Goal: Information Seeking & Learning: Learn about a topic

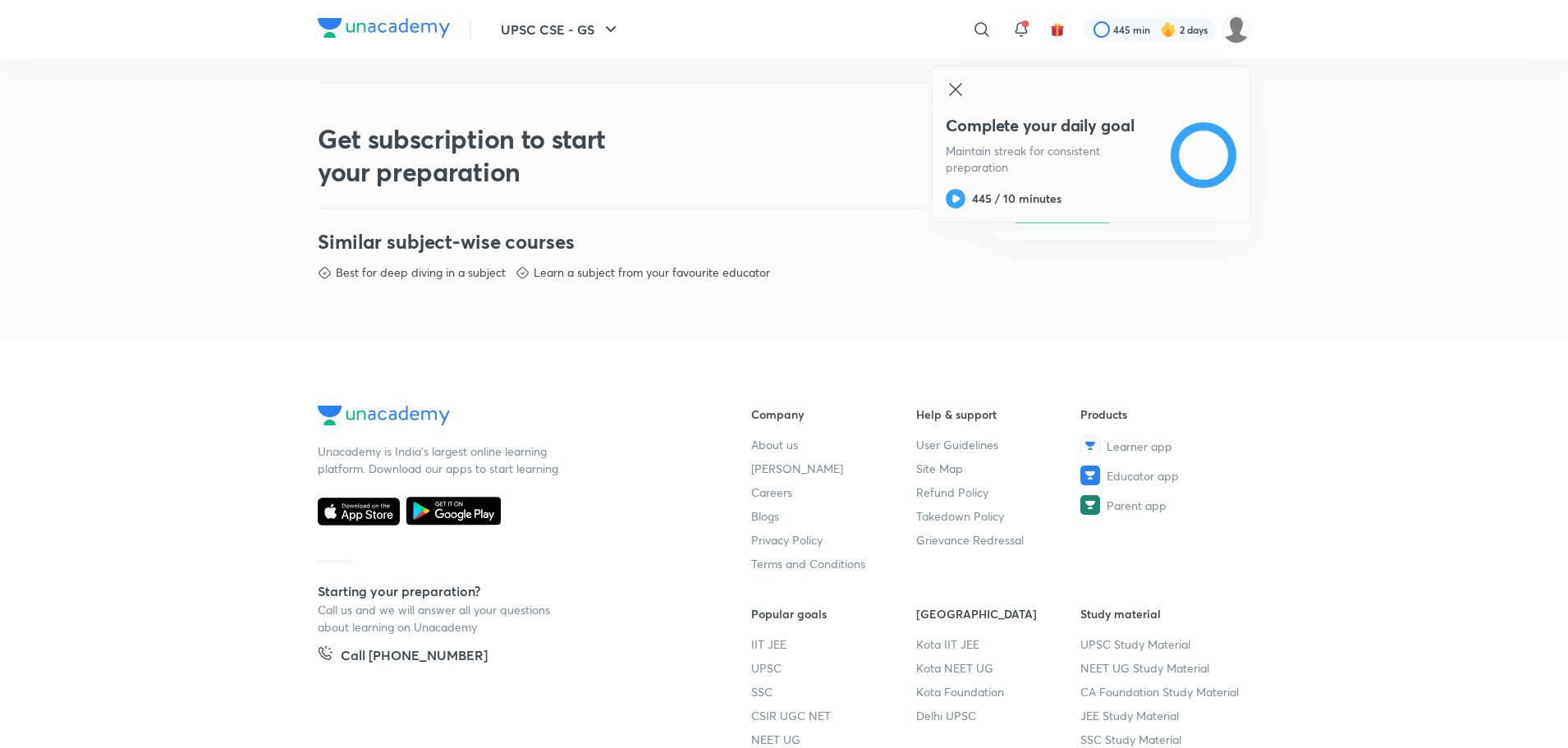
scroll to position [853, 0]
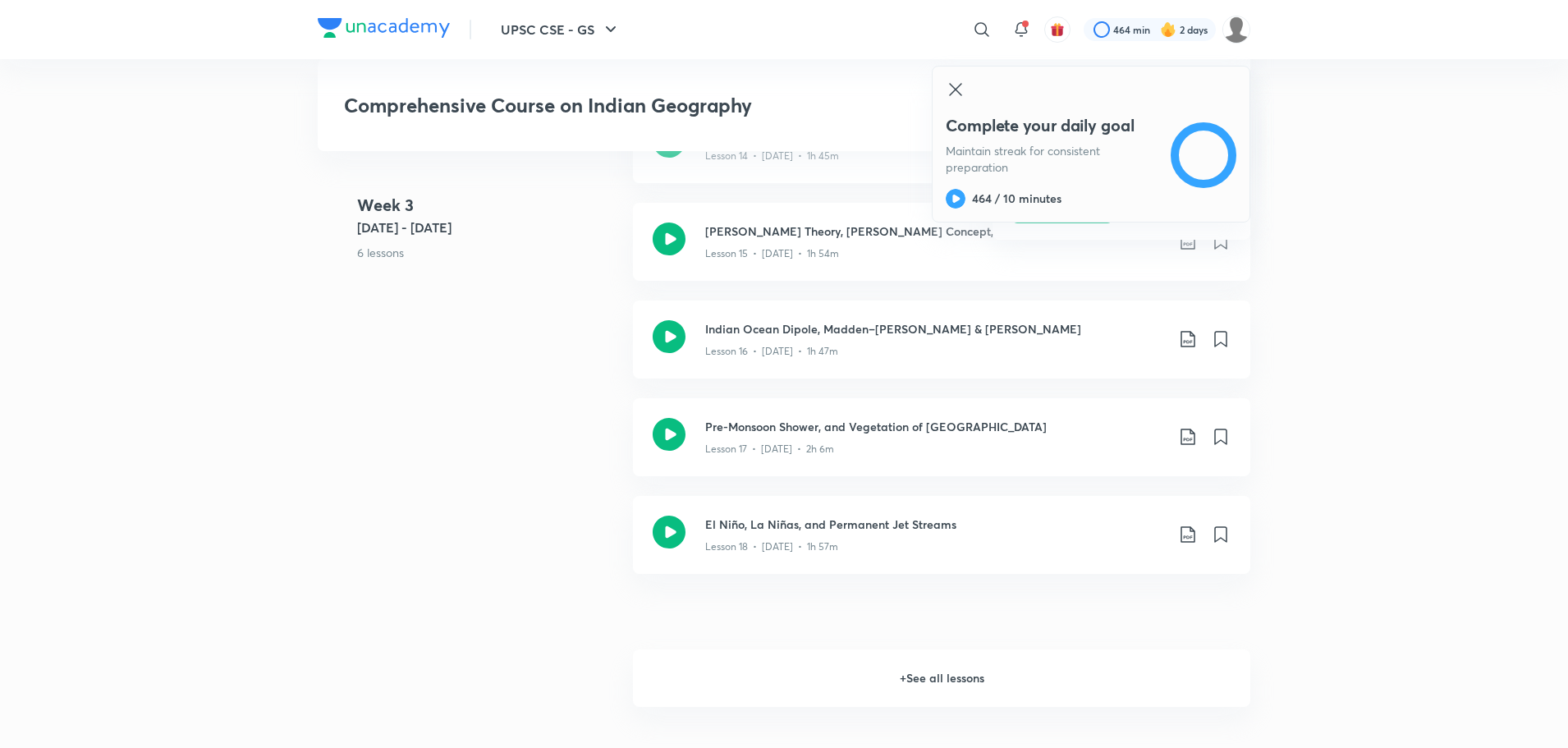
scroll to position [2482, 0]
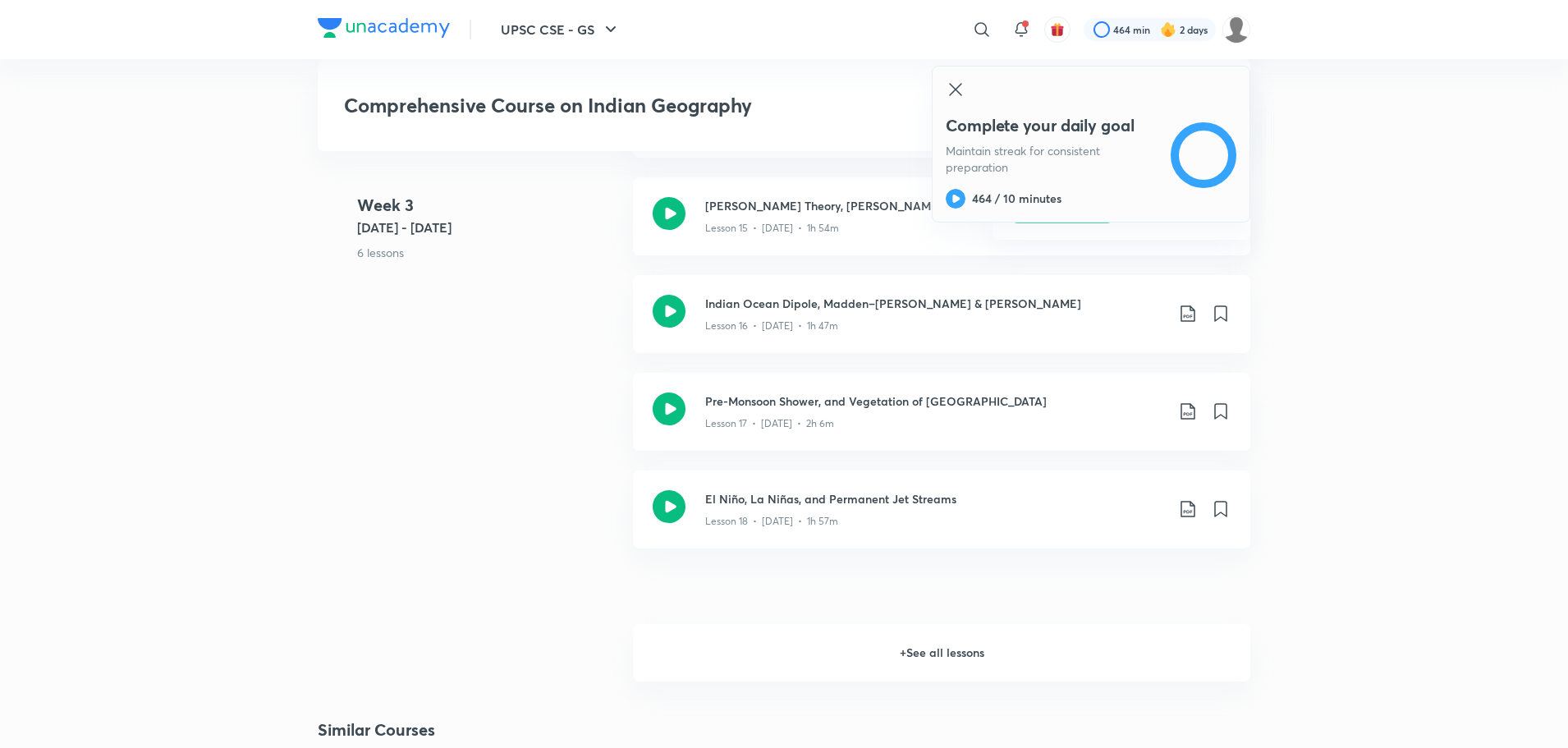
click at [877, 638] on h6 "+ See all lessons" at bounding box center [942, 652] width 617 height 58
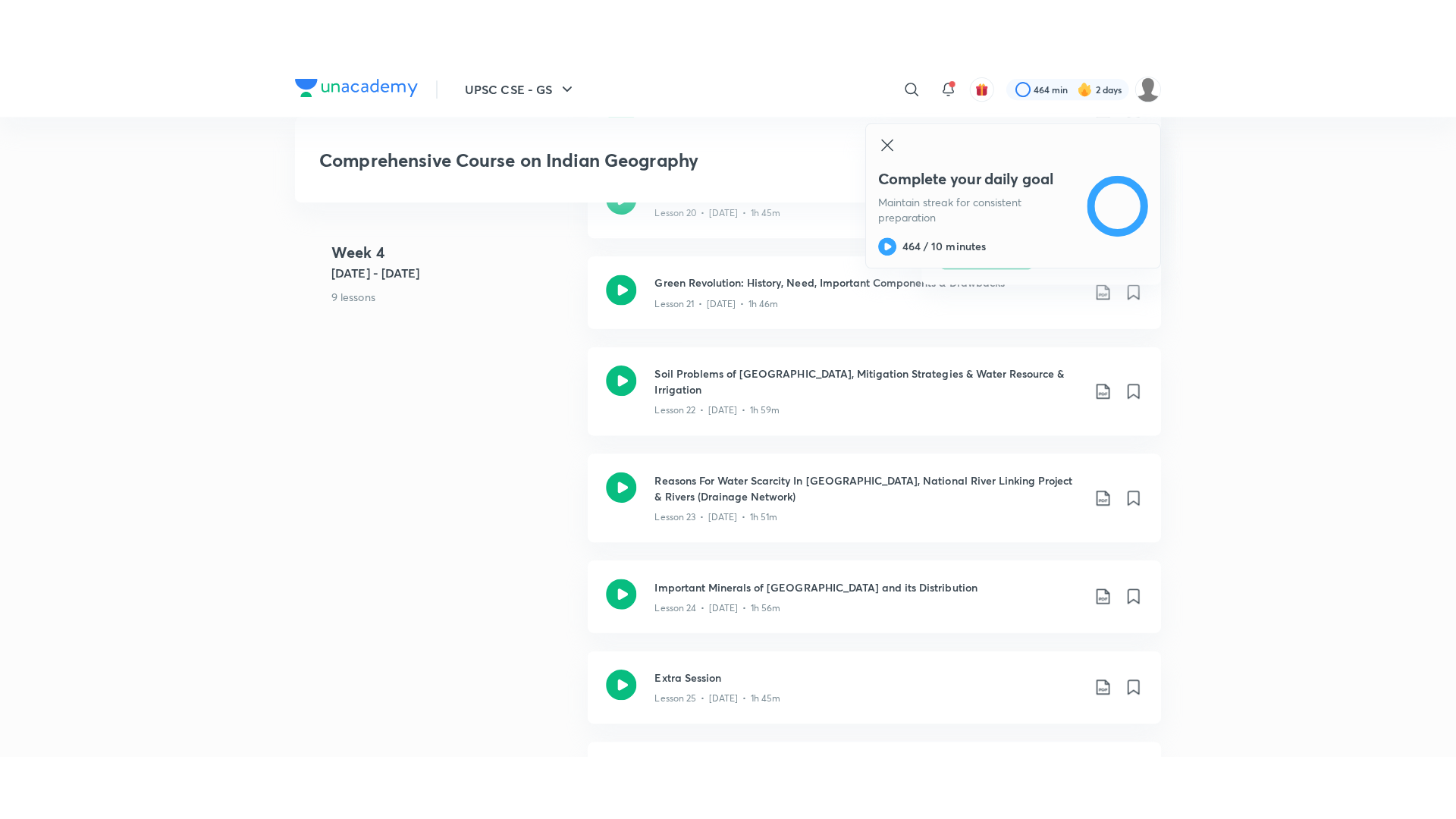
scroll to position [2887, 0]
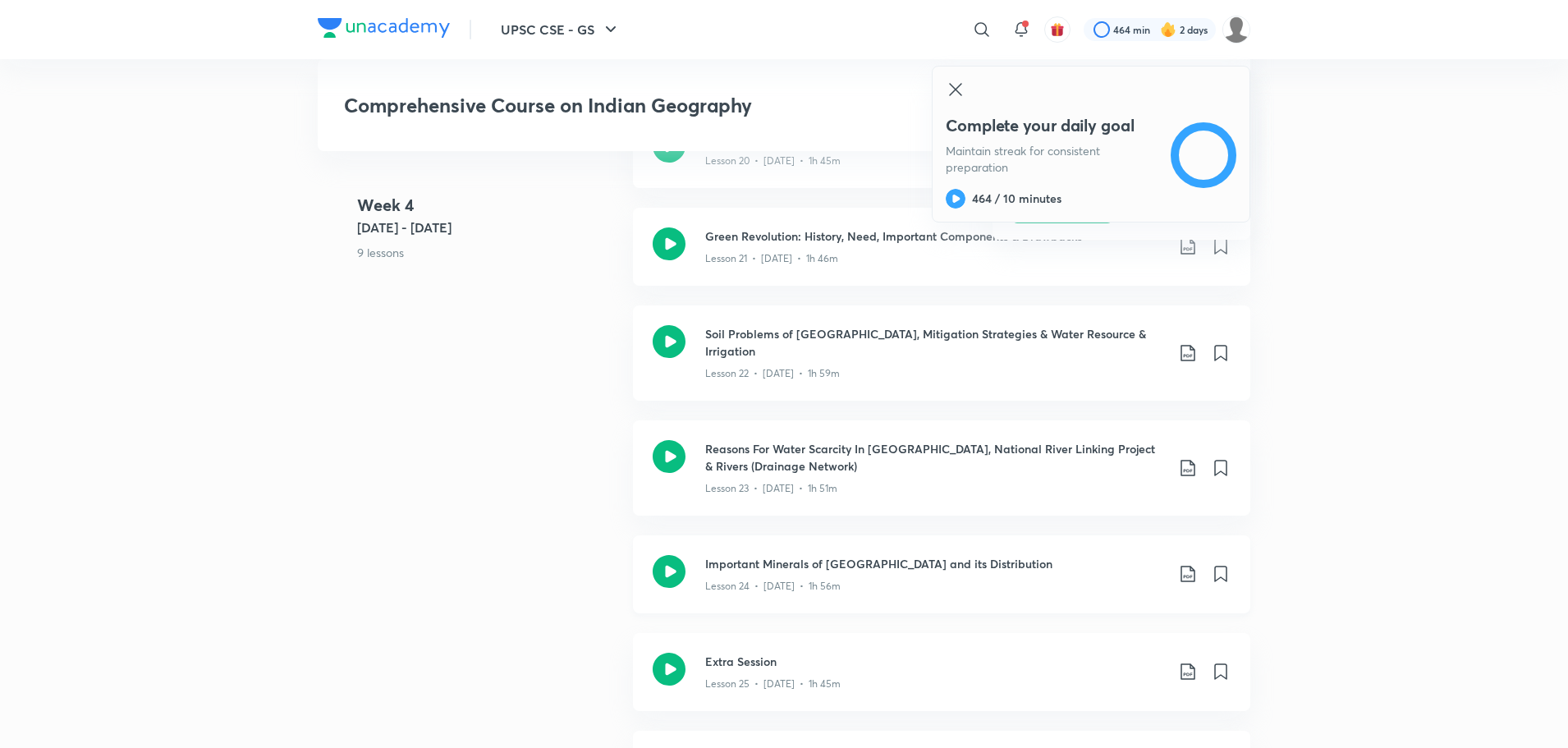
click at [652, 544] on div "Important Minerals of [GEOGRAPHIC_DATA] and its Distribution Lesson 24 • [DATE]…" at bounding box center [942, 573] width 617 height 78
